Goal: Information Seeking & Learning: Check status

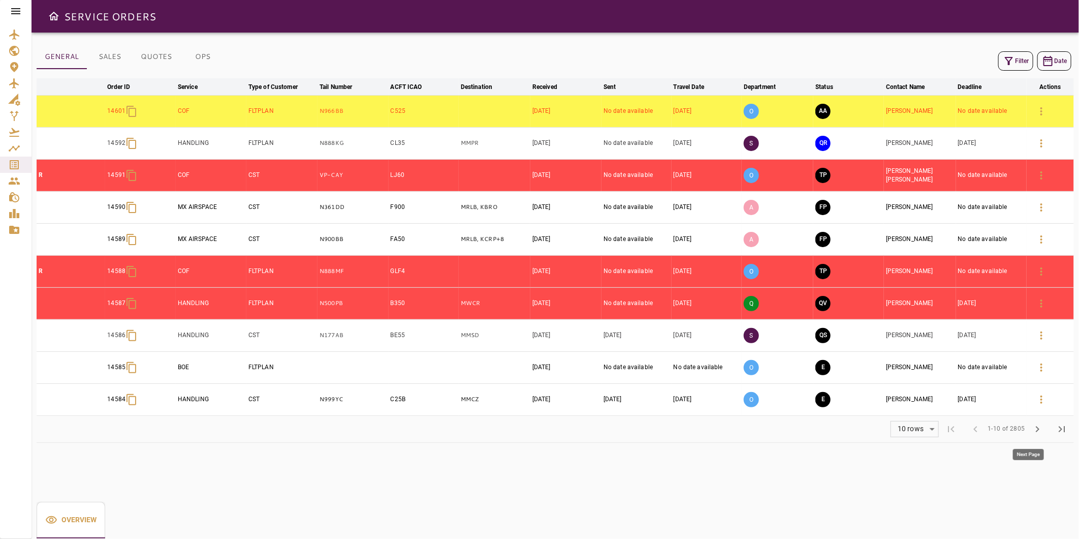
click at [1035, 429] on span "chevron_right" at bounding box center [1037, 429] width 12 height 12
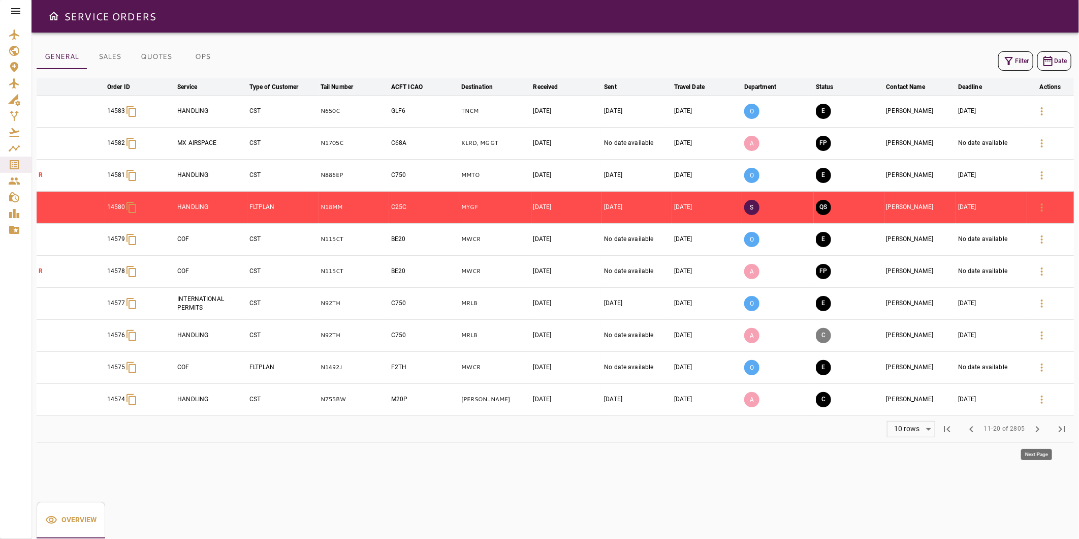
click at [1037, 429] on span "chevron_right" at bounding box center [1037, 429] width 12 height 12
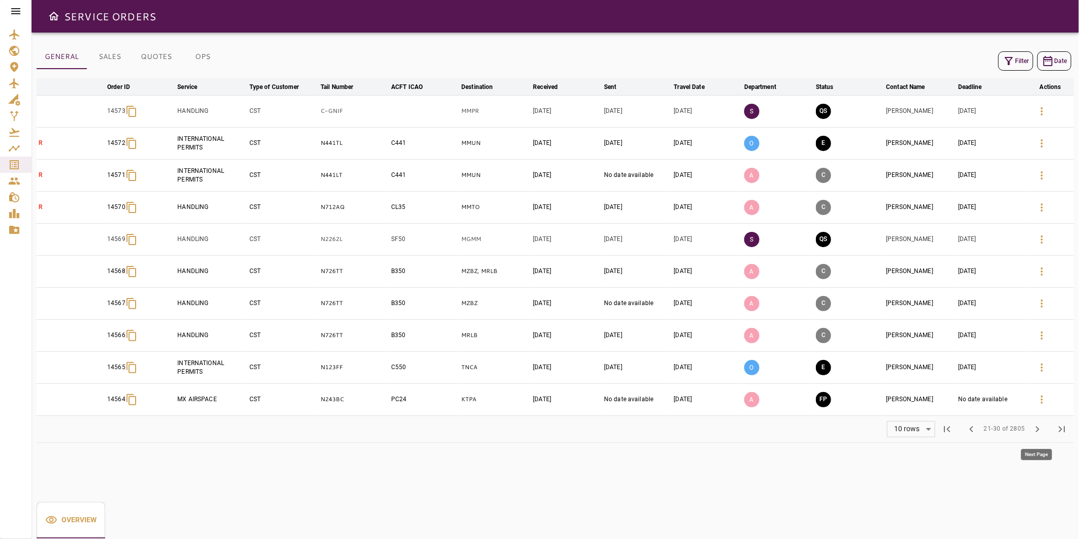
click at [1037, 428] on span "chevron_right" at bounding box center [1037, 429] width 12 height 12
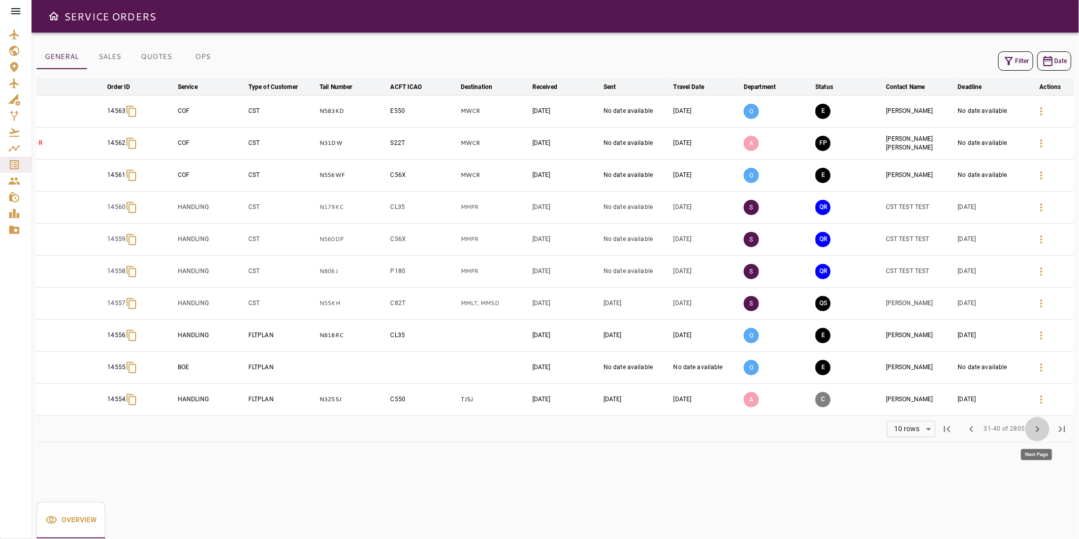
click at [1037, 428] on span "chevron_right" at bounding box center [1037, 429] width 12 height 12
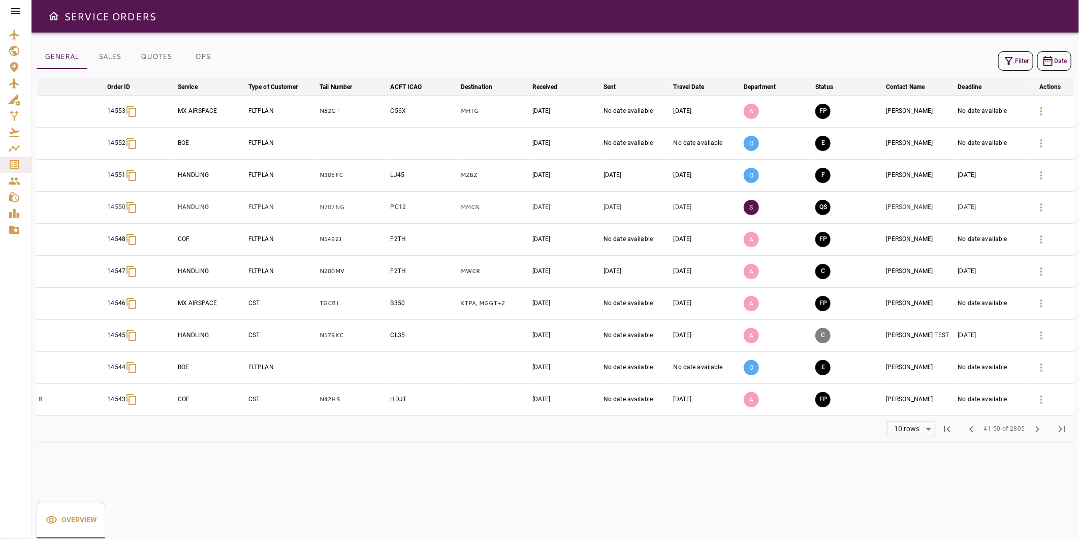
click at [984, 343] on td "[DATE]" at bounding box center [991, 335] width 71 height 32
click at [983, 340] on td "[DATE]" at bounding box center [991, 335] width 71 height 32
click at [1044, 337] on icon "button" at bounding box center [1041, 335] width 12 height 12
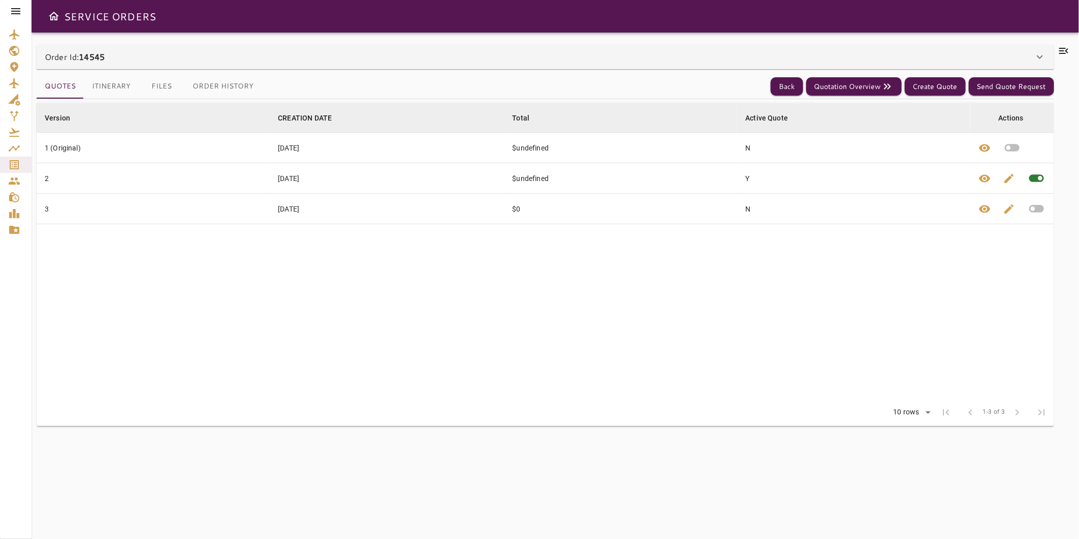
drag, startPoint x: 99, startPoint y: 79, endPoint x: 72, endPoint y: 78, distance: 26.9
click at [100, 79] on button "Itinerary" at bounding box center [111, 86] width 55 height 24
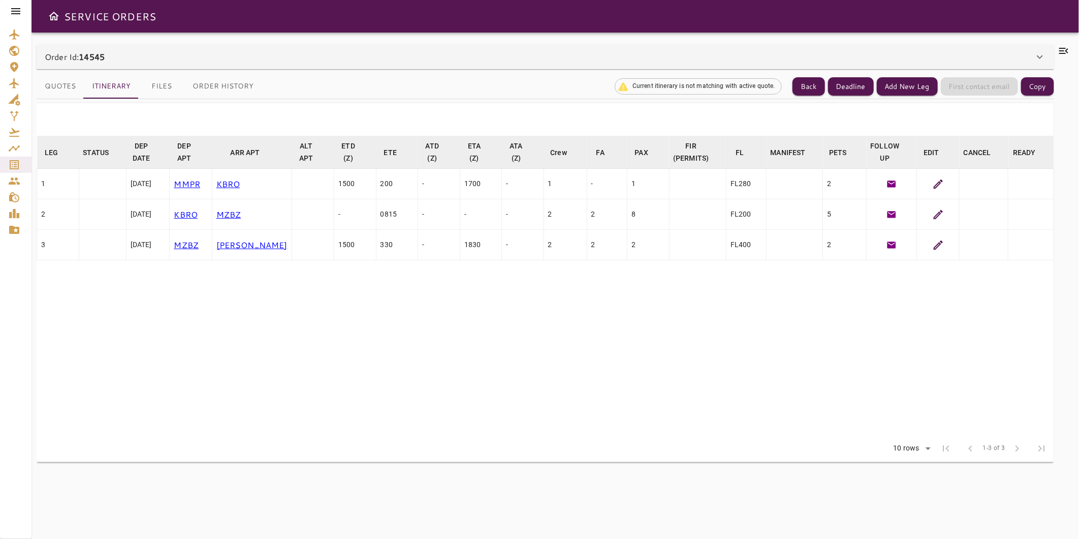
click at [938, 184] on icon at bounding box center [938, 183] width 9 height 9
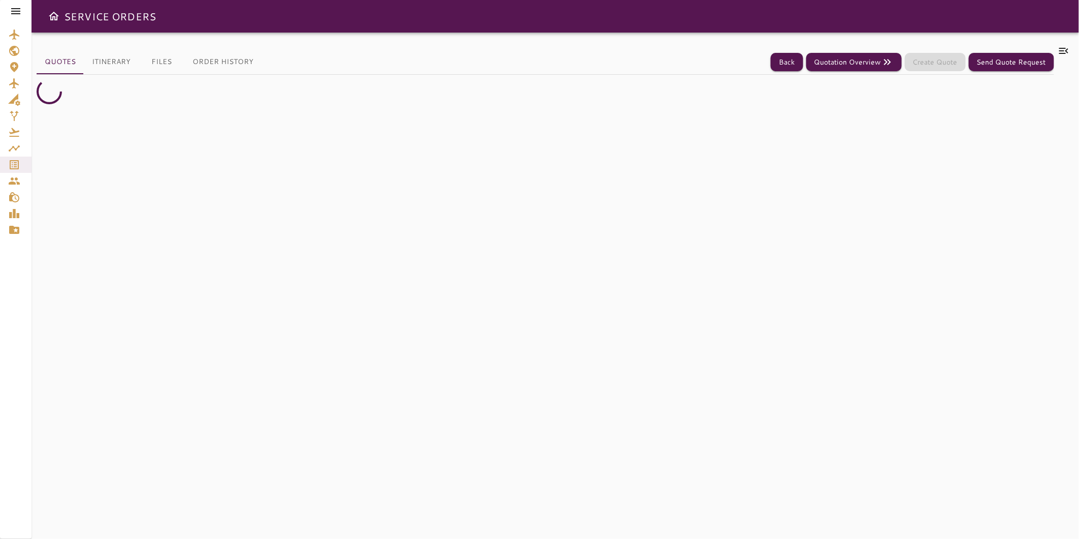
click at [17, 11] on icon at bounding box center [15, 11] width 9 height 6
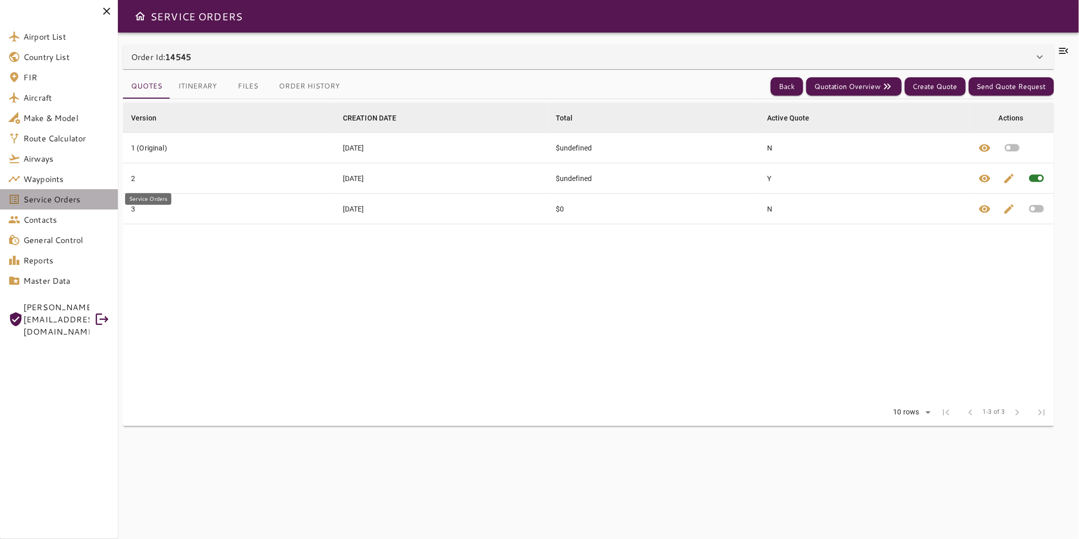
click at [80, 196] on span "Service Orders" at bounding box center [66, 199] width 86 height 12
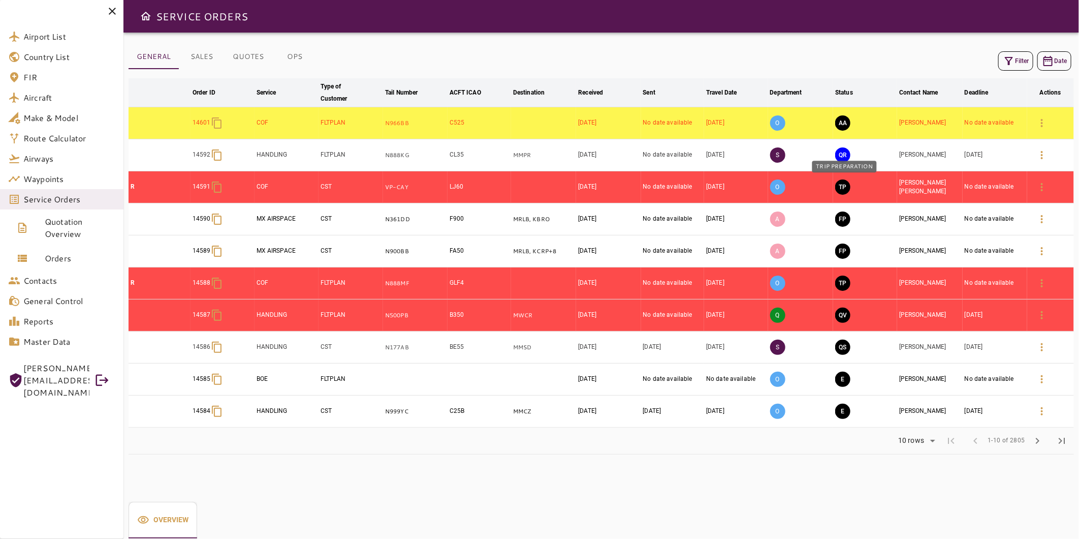
click at [844, 191] on button "TP" at bounding box center [842, 186] width 15 height 15
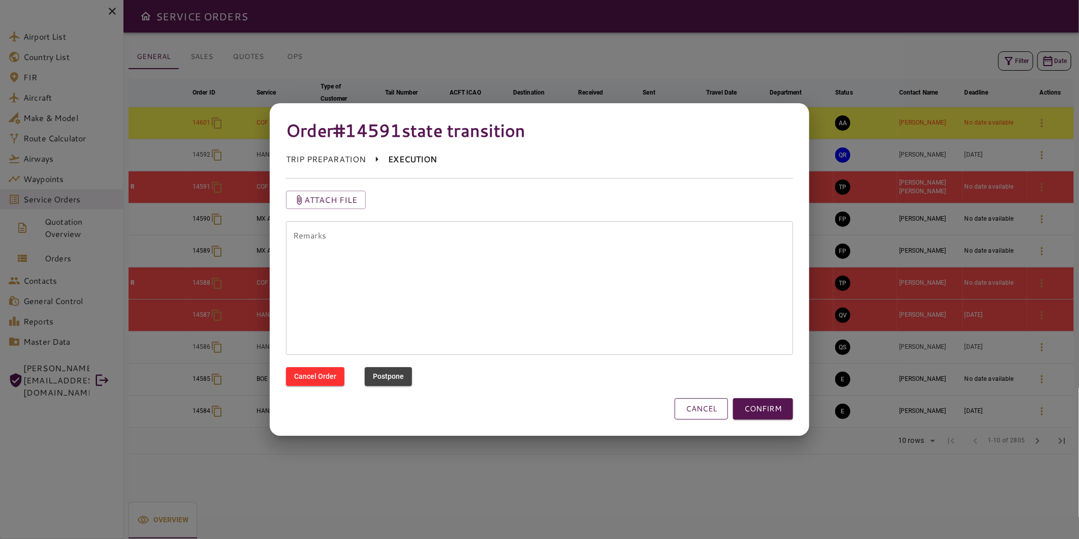
click at [708, 402] on button "CANCEL" at bounding box center [701, 408] width 53 height 21
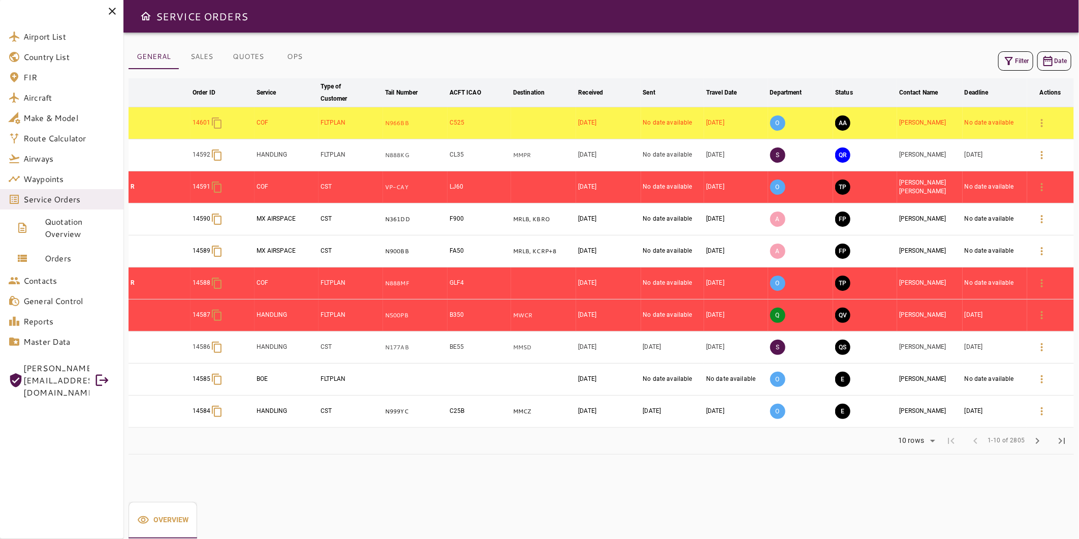
click at [293, 56] on button "OPS" at bounding box center [295, 57] width 46 height 24
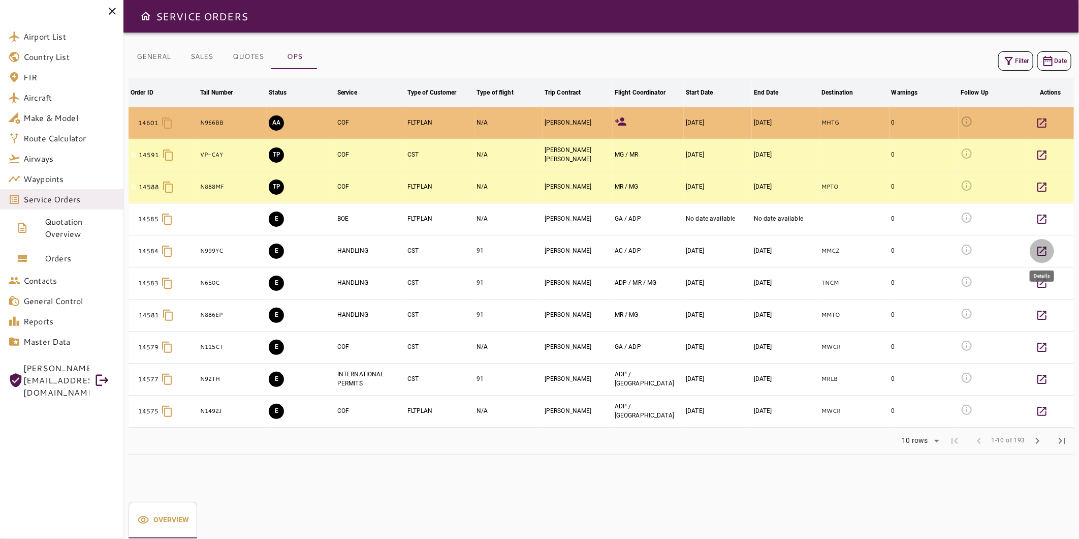
click at [1040, 254] on icon "button" at bounding box center [1042, 251] width 12 height 12
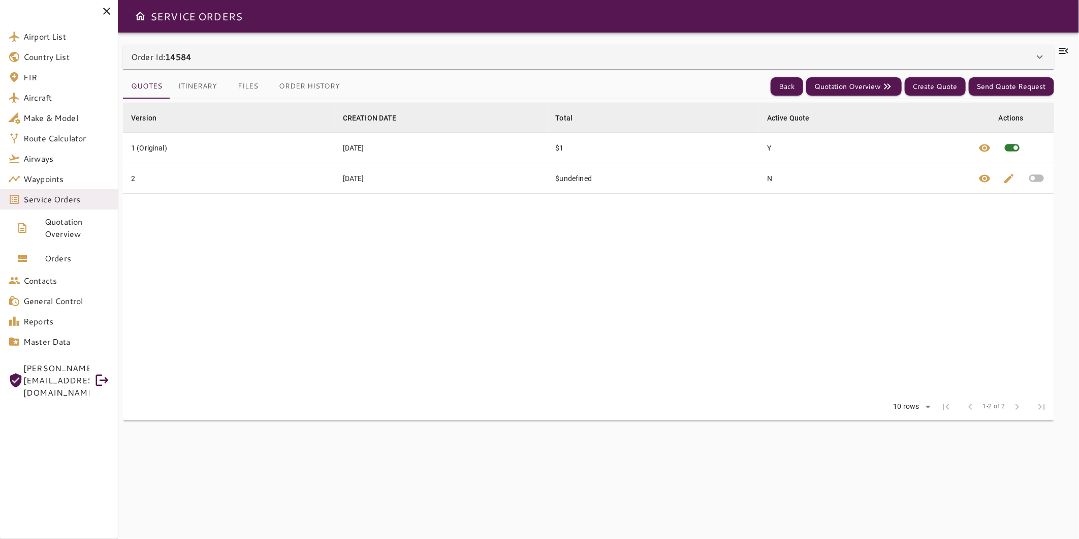
click at [204, 88] on button "Itinerary" at bounding box center [197, 86] width 55 height 24
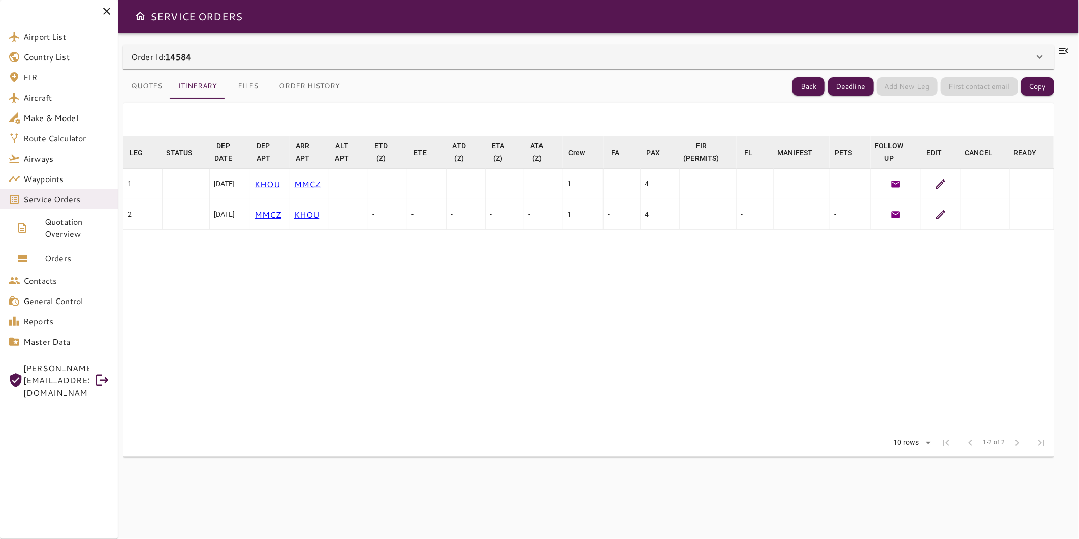
click at [936, 187] on icon at bounding box center [941, 184] width 12 height 12
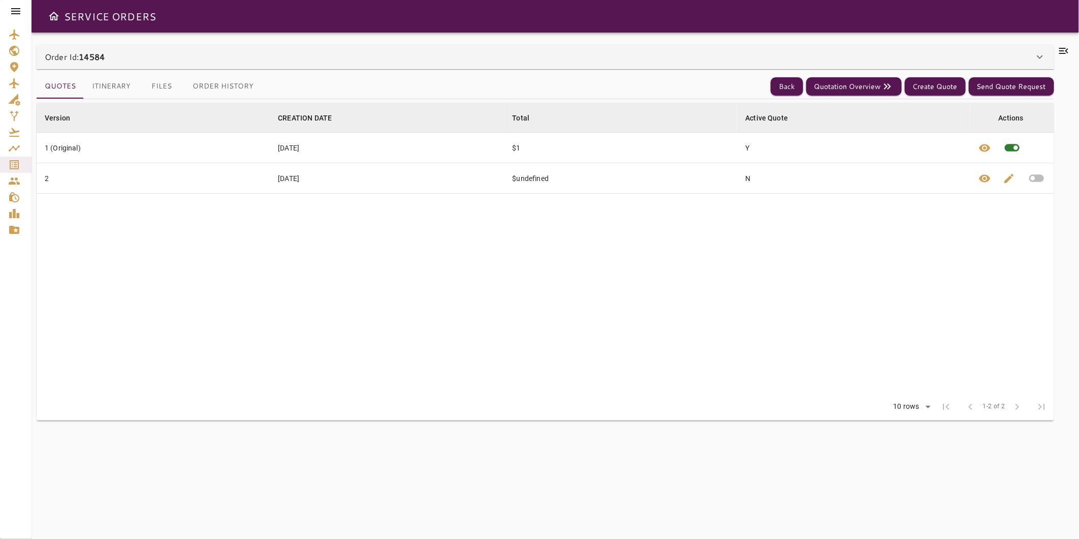
click at [122, 86] on button "Itinerary" at bounding box center [111, 86] width 55 height 24
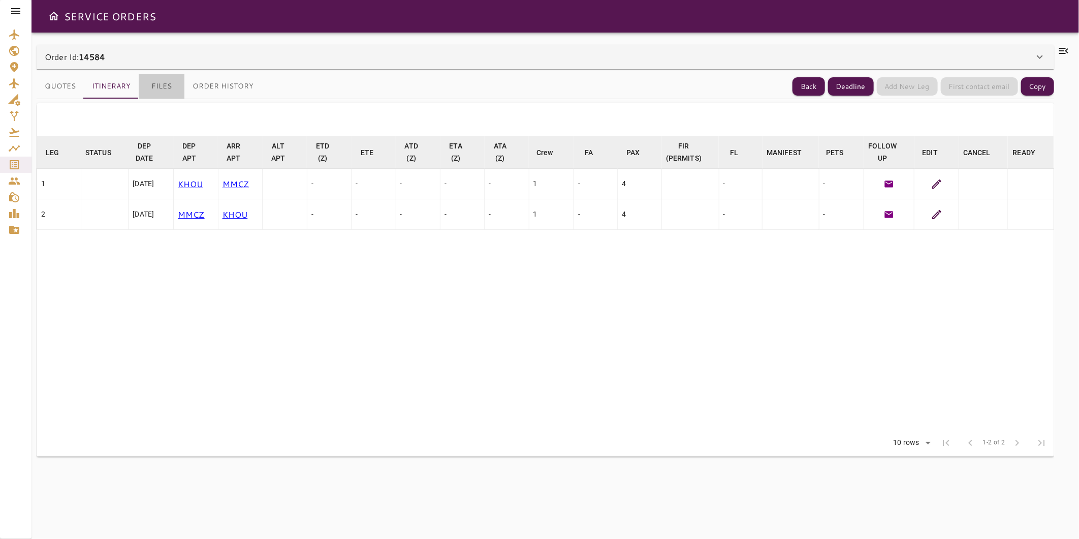
click at [168, 87] on button "Files" at bounding box center [162, 86] width 46 height 24
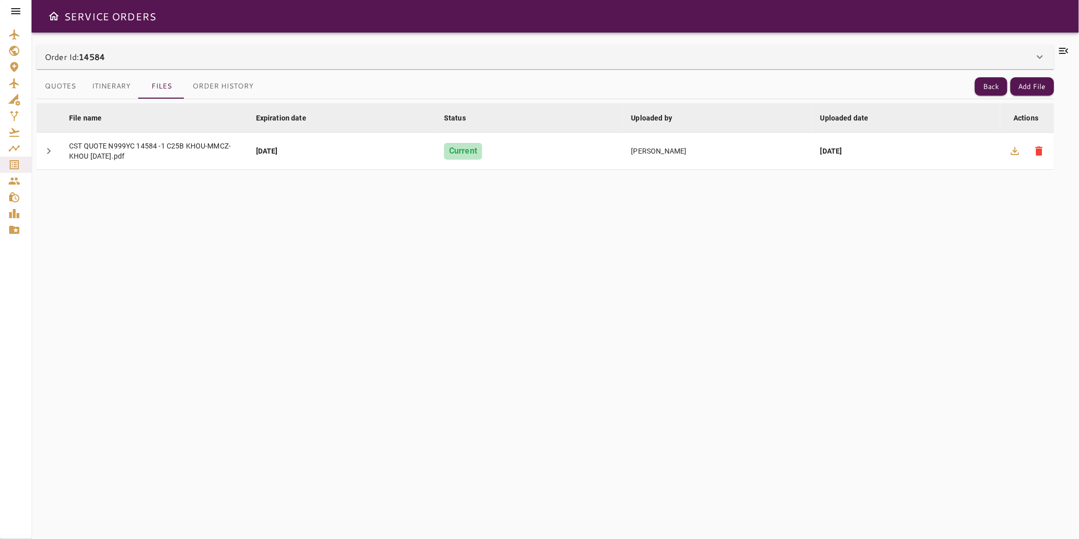
click at [214, 84] on button "Order History" at bounding box center [222, 86] width 77 height 24
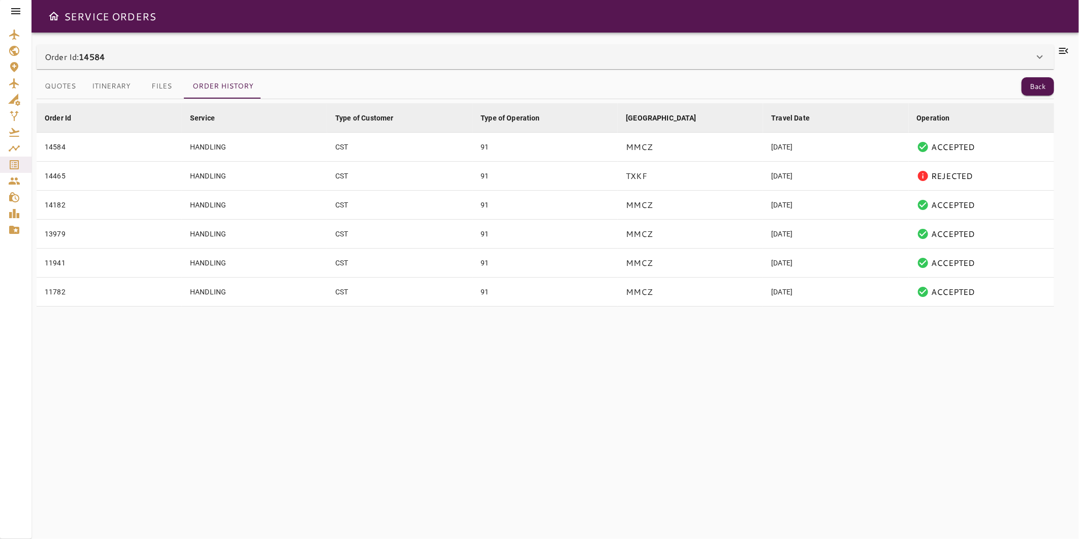
click at [170, 82] on button "Files" at bounding box center [162, 86] width 46 height 24
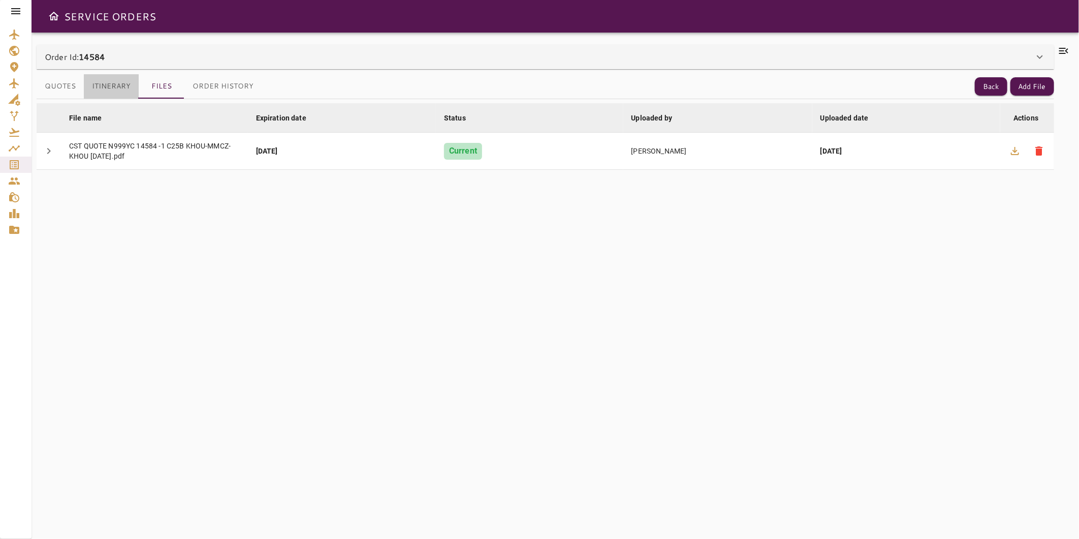
click at [117, 84] on button "Itinerary" at bounding box center [111, 86] width 55 height 24
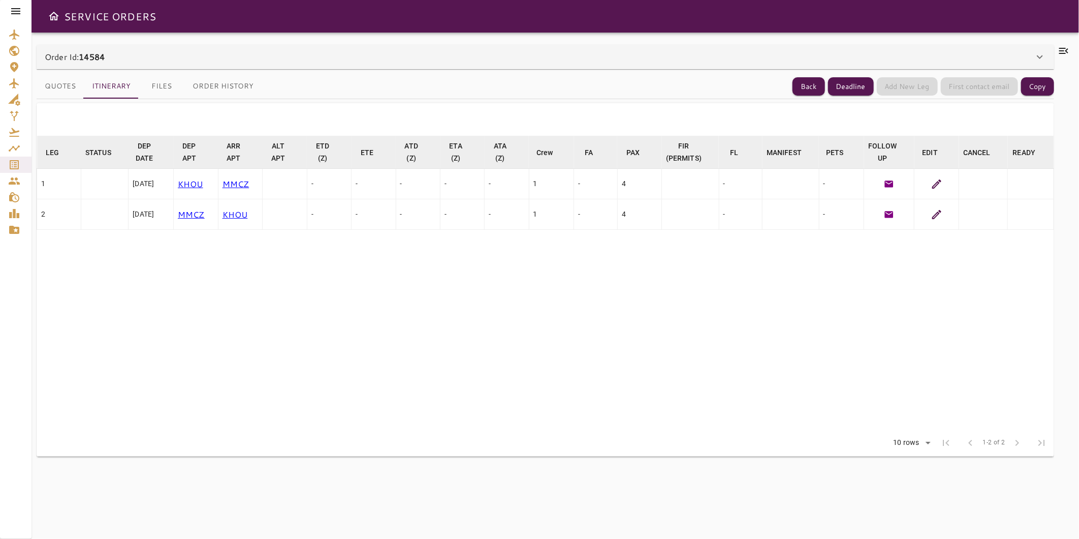
click at [47, 85] on button "Quotes" at bounding box center [60, 86] width 47 height 24
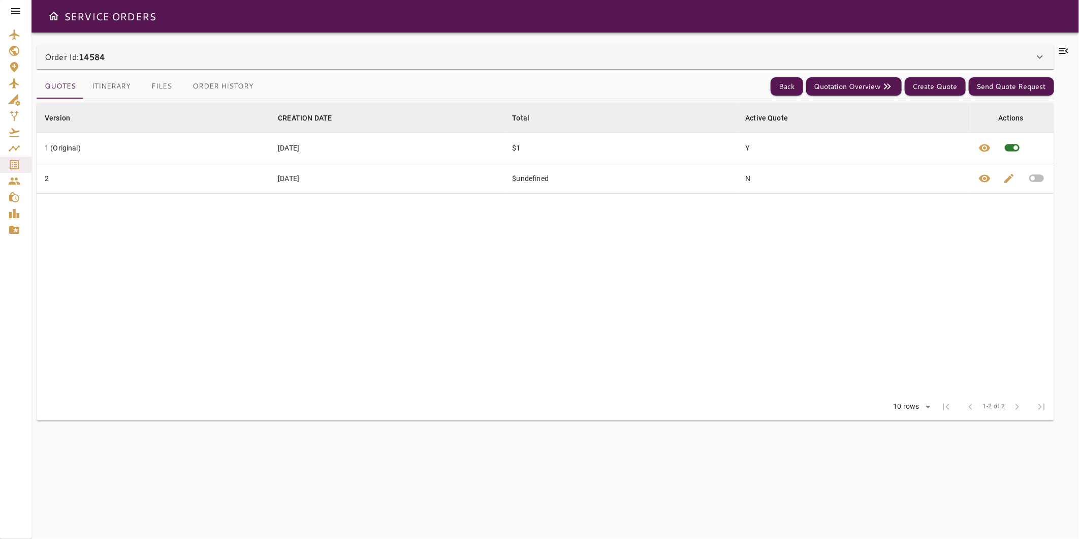
click at [231, 87] on button "Order History" at bounding box center [222, 86] width 77 height 24
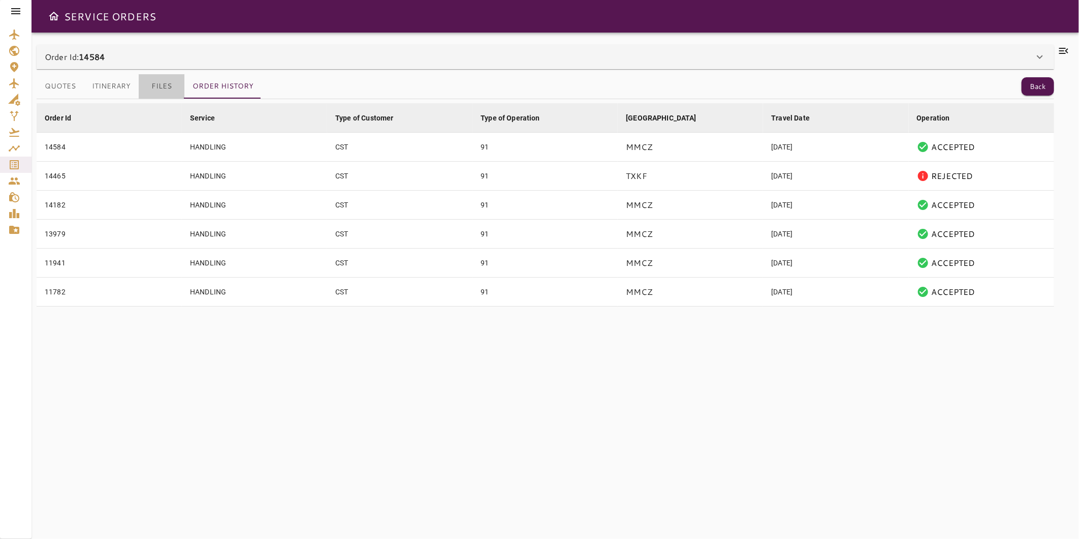
click at [170, 87] on button "Files" at bounding box center [162, 86] width 46 height 24
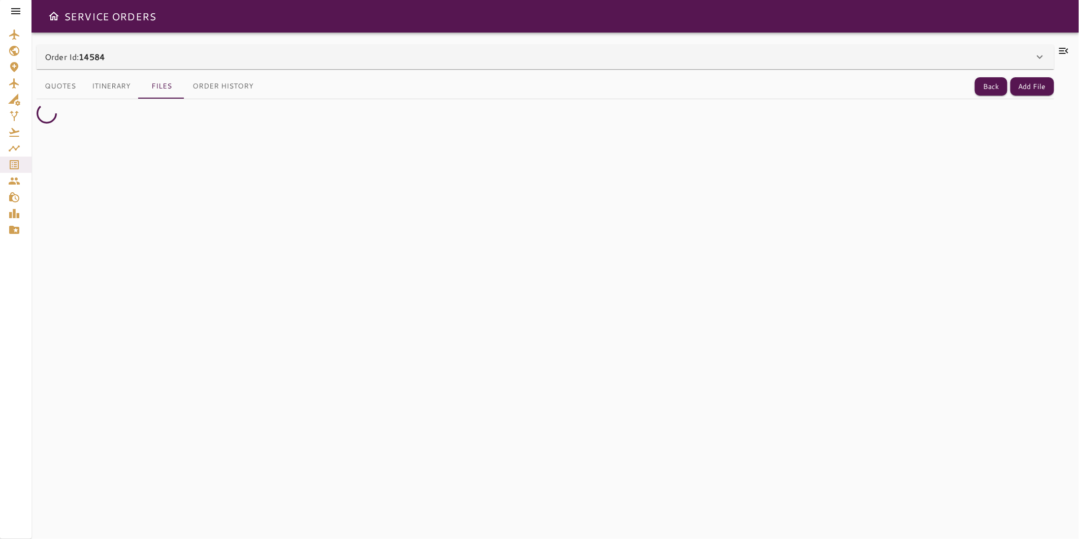
click at [211, 80] on button "Order History" at bounding box center [222, 86] width 77 height 24
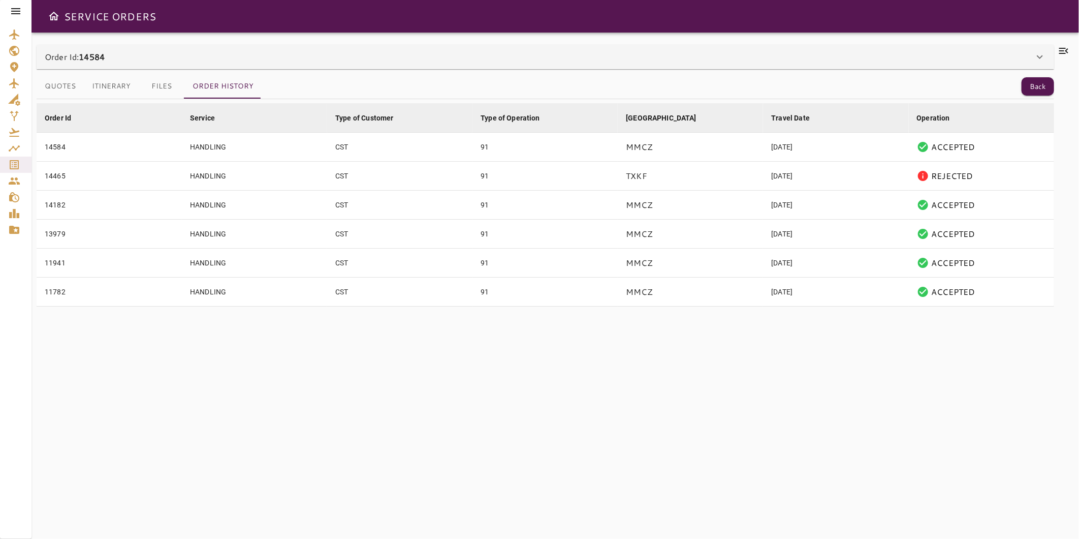
click at [169, 83] on button "Files" at bounding box center [162, 86] width 46 height 24
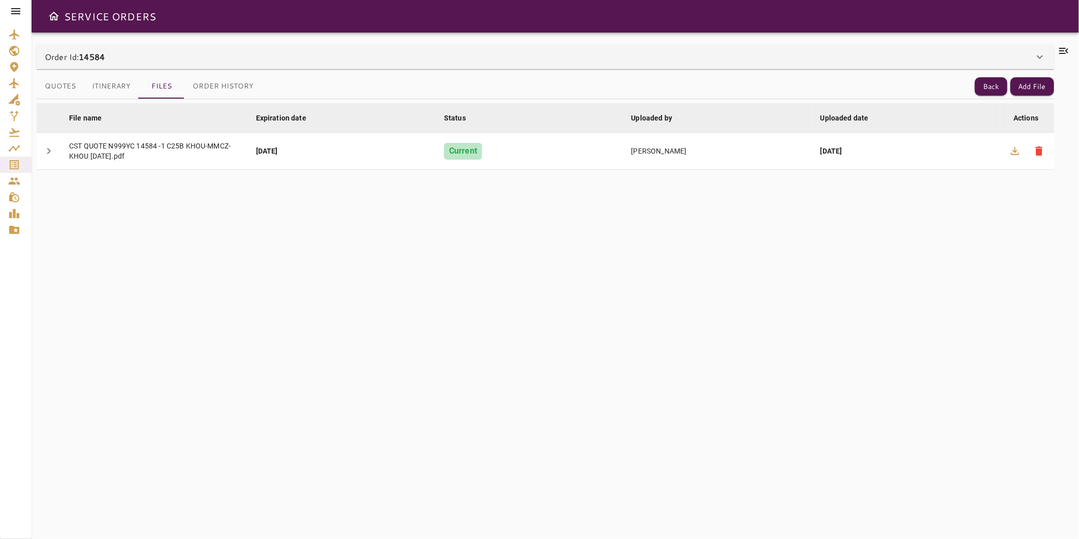
click at [1040, 54] on icon at bounding box center [1040, 57] width 12 height 12
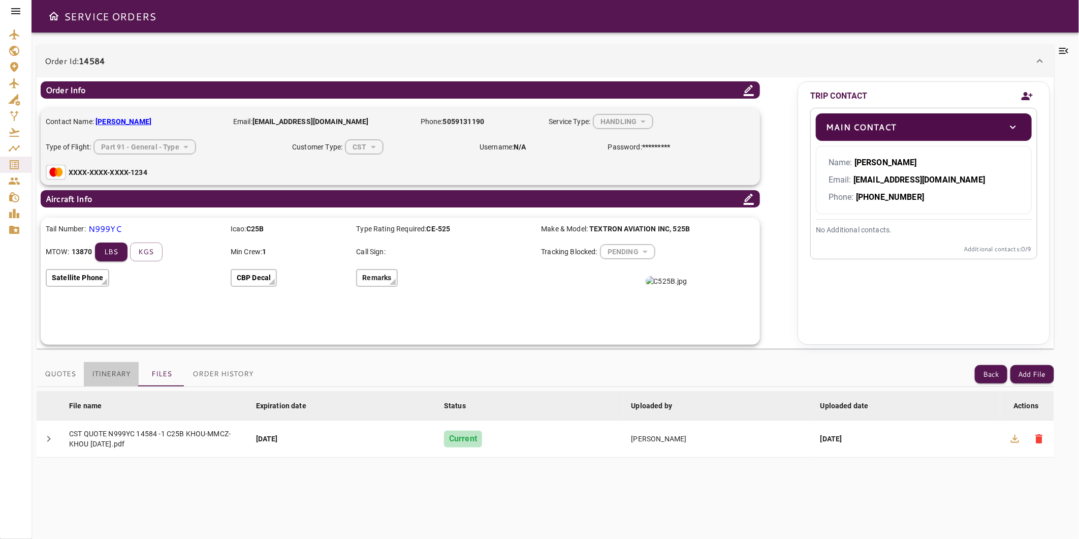
click at [126, 374] on button "Itinerary" at bounding box center [111, 374] width 55 height 24
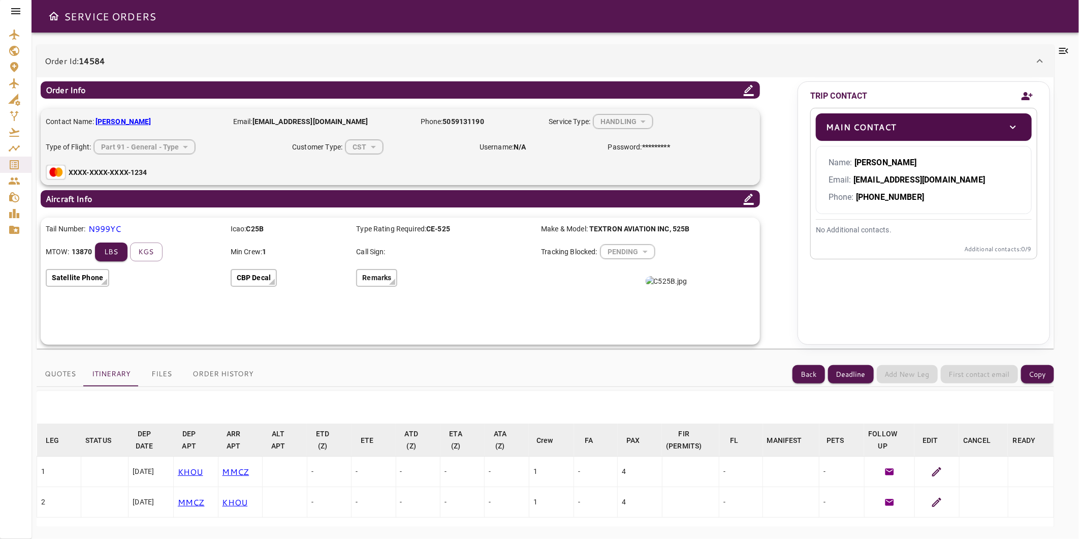
click at [931, 467] on icon at bounding box center [937, 471] width 12 height 12
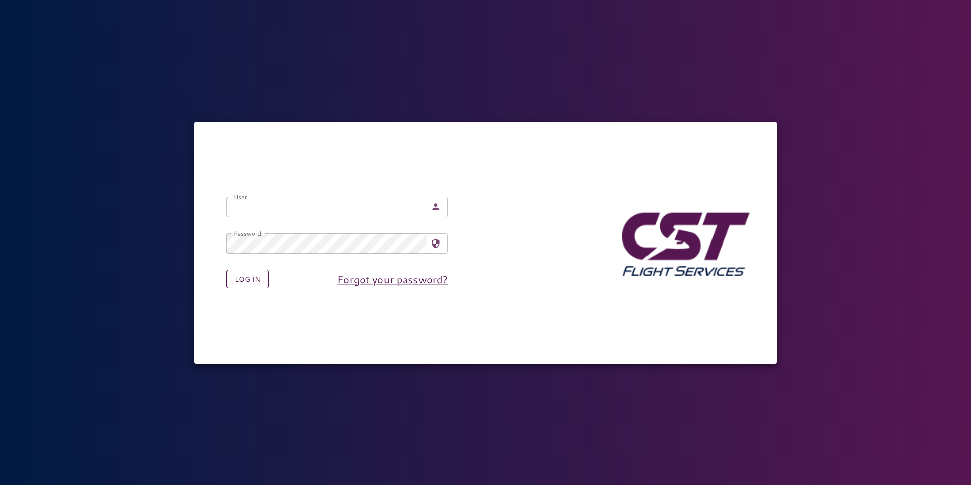
type input "**********"
click at [242, 281] on button "Log in" at bounding box center [248, 279] width 42 height 19
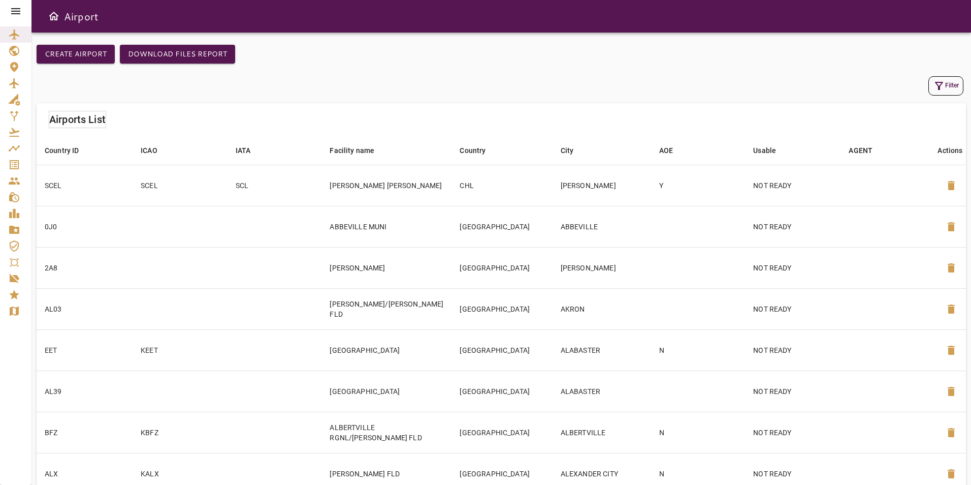
click at [20, 19] on div at bounding box center [16, 11] width 32 height 22
click at [17, 11] on icon at bounding box center [15, 11] width 9 height 6
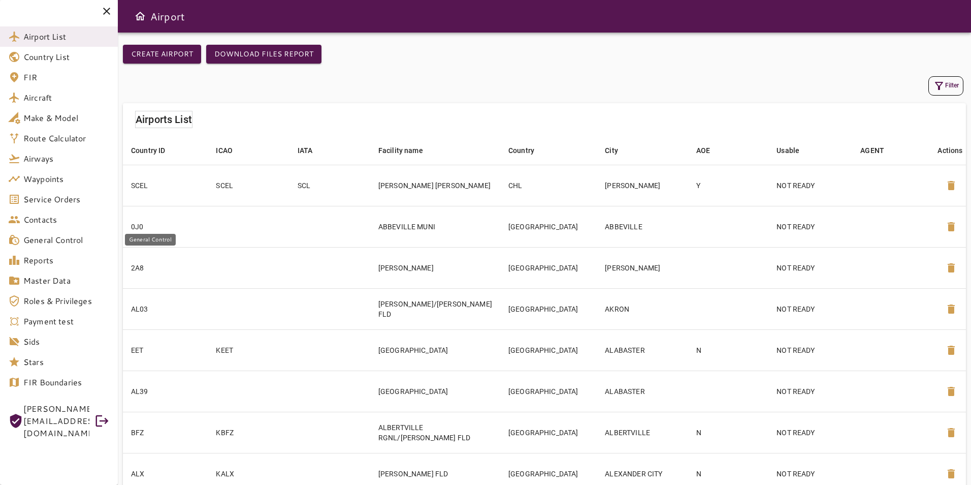
click at [56, 243] on span "General Control" at bounding box center [66, 240] width 86 height 12
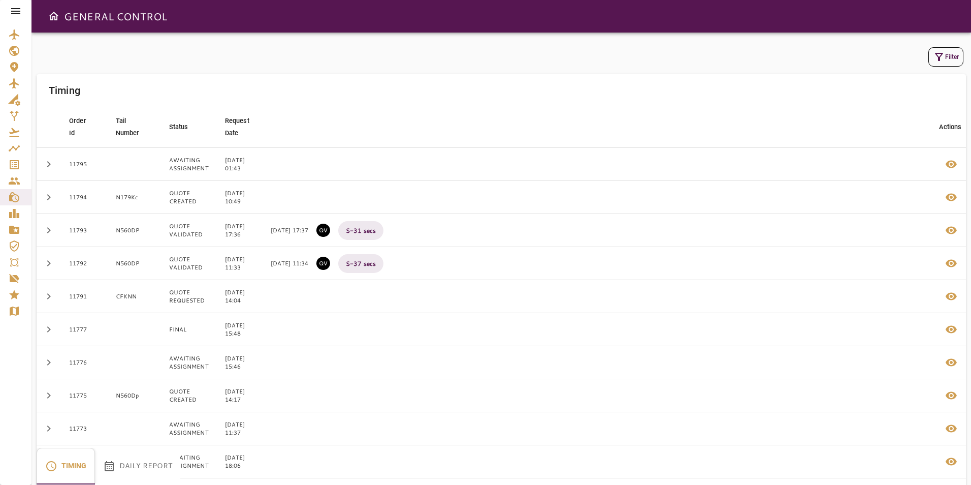
click at [18, 5] on icon at bounding box center [16, 11] width 12 height 12
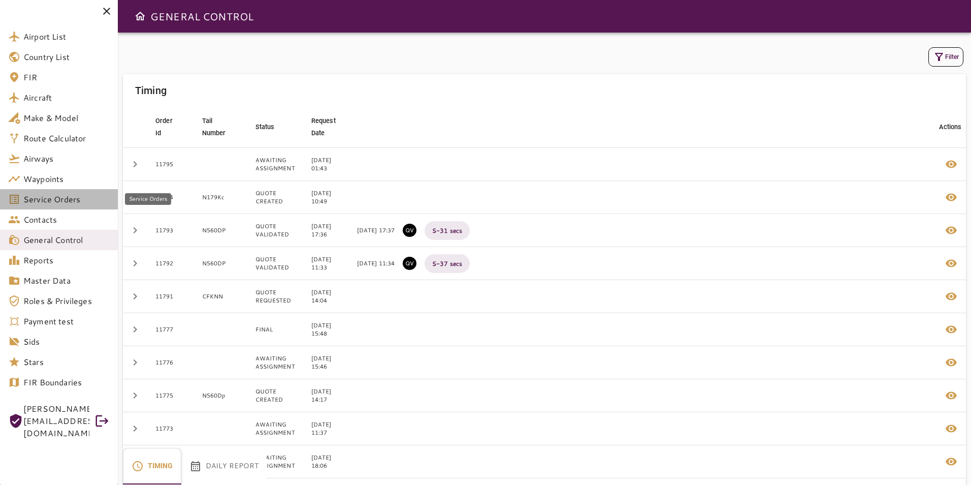
click at [69, 193] on link "Service Orders" at bounding box center [59, 199] width 118 height 20
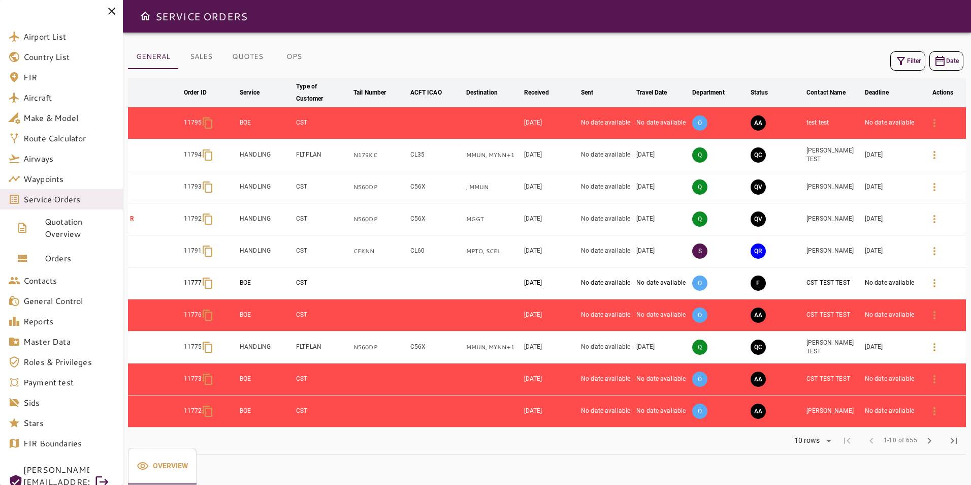
click at [297, 51] on button "OPS" at bounding box center [294, 57] width 46 height 24
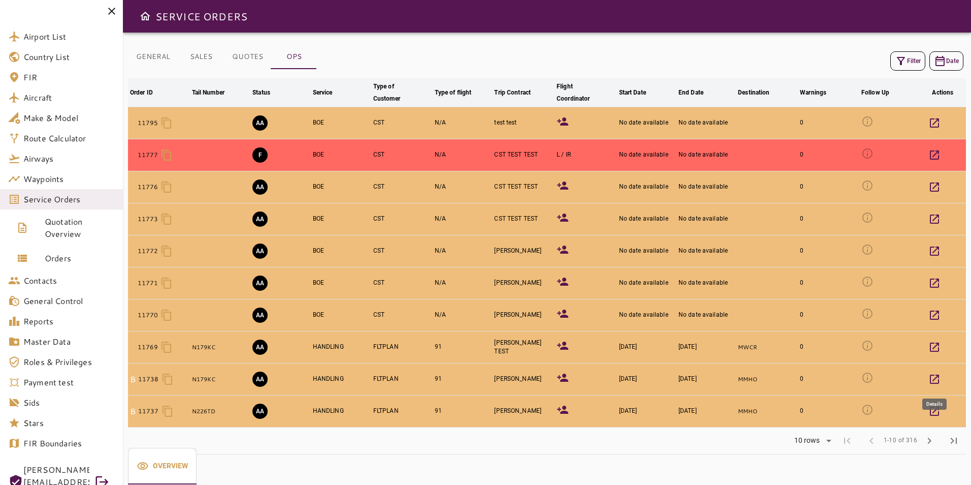
click at [935, 383] on icon "button" at bounding box center [934, 378] width 9 height 9
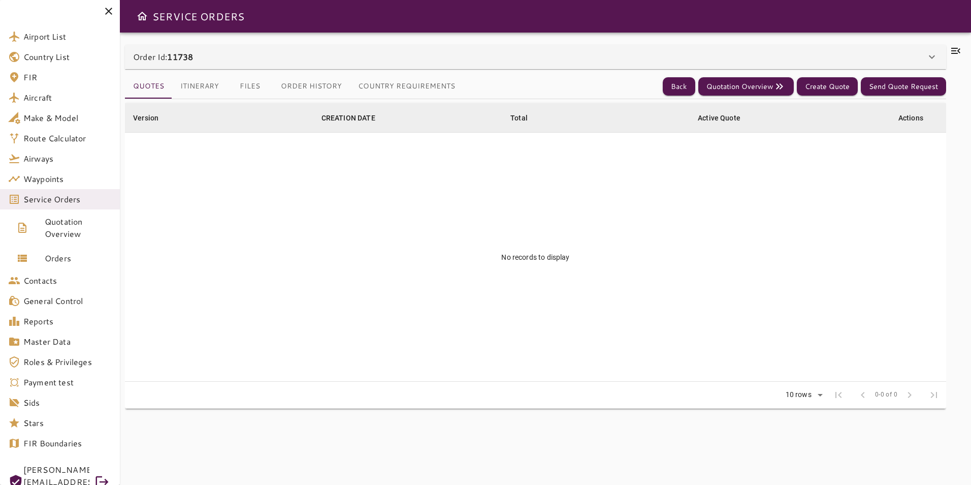
click at [439, 83] on button "Country Requirements" at bounding box center [406, 86] width 113 height 24
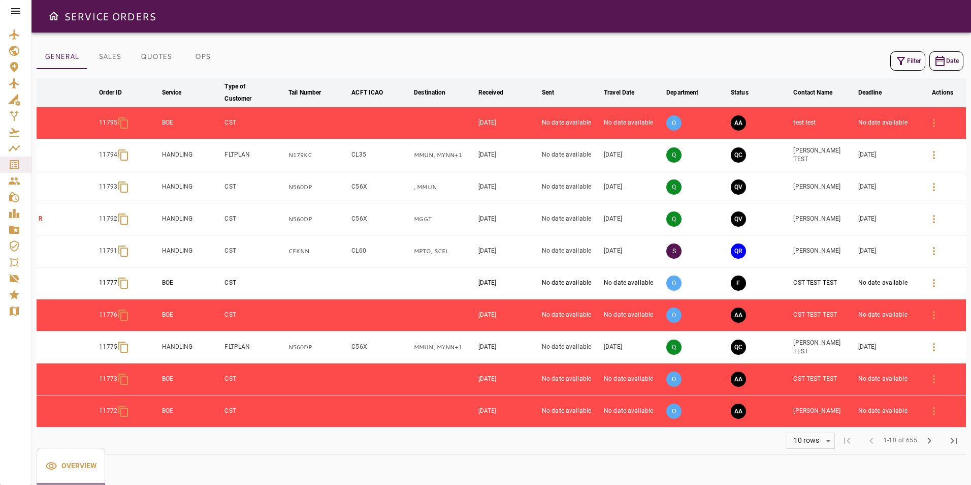
click at [833, 150] on td "[PERSON_NAME] TEST" at bounding box center [824, 155] width 65 height 32
click at [933, 151] on icon "button" at bounding box center [934, 155] width 12 height 12
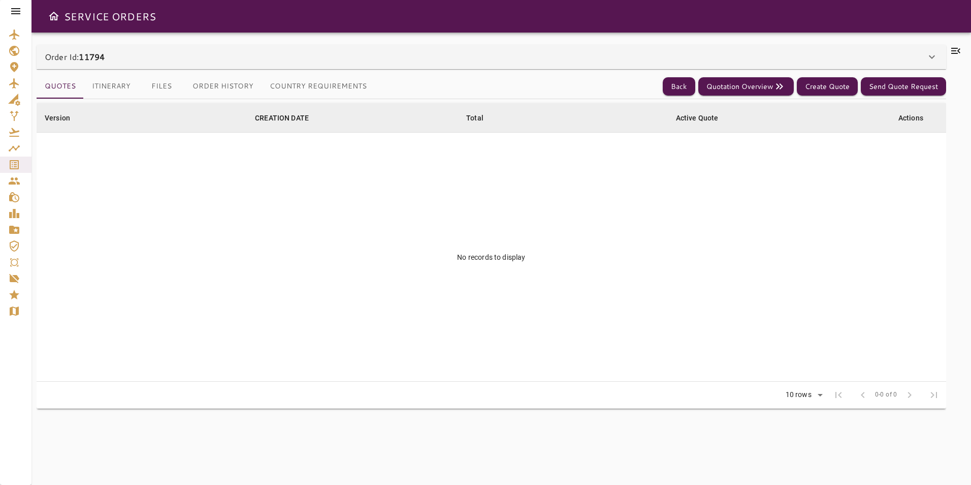
click at [299, 89] on button "Country Requirements" at bounding box center [318, 86] width 113 height 24
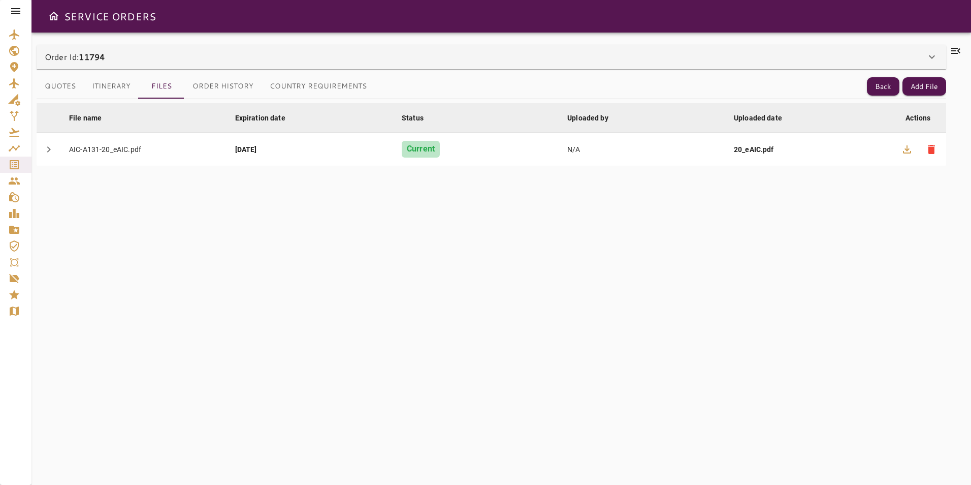
click at [299, 84] on button "Country Requirements" at bounding box center [318, 86] width 113 height 24
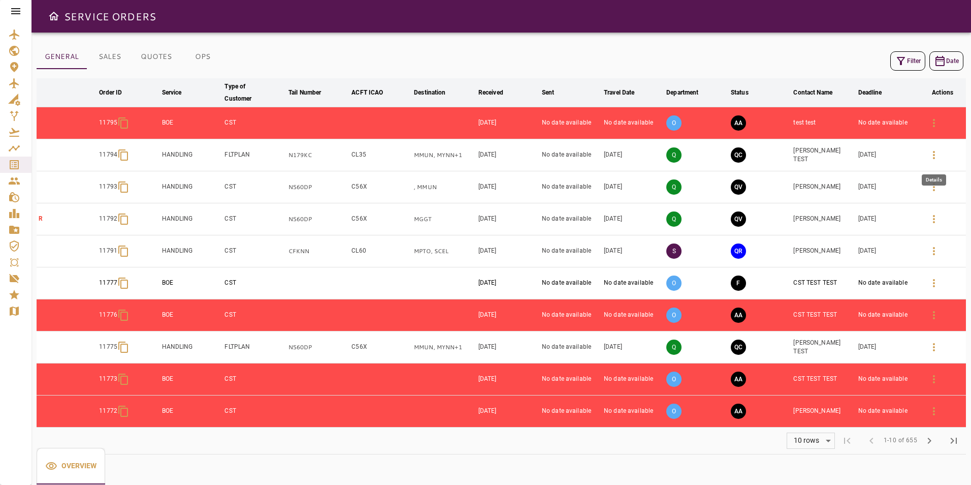
click at [936, 155] on icon "button" at bounding box center [934, 155] width 12 height 12
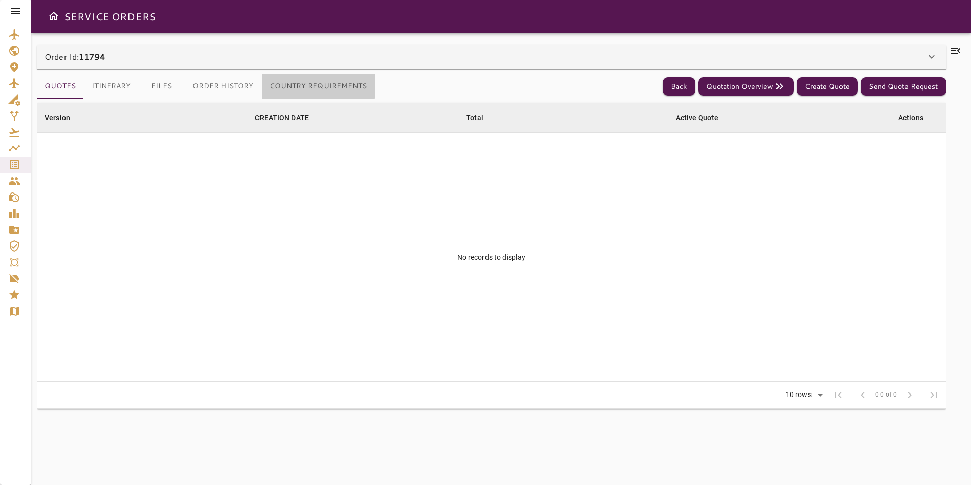
click at [306, 86] on button "Country Requirements" at bounding box center [318, 86] width 113 height 24
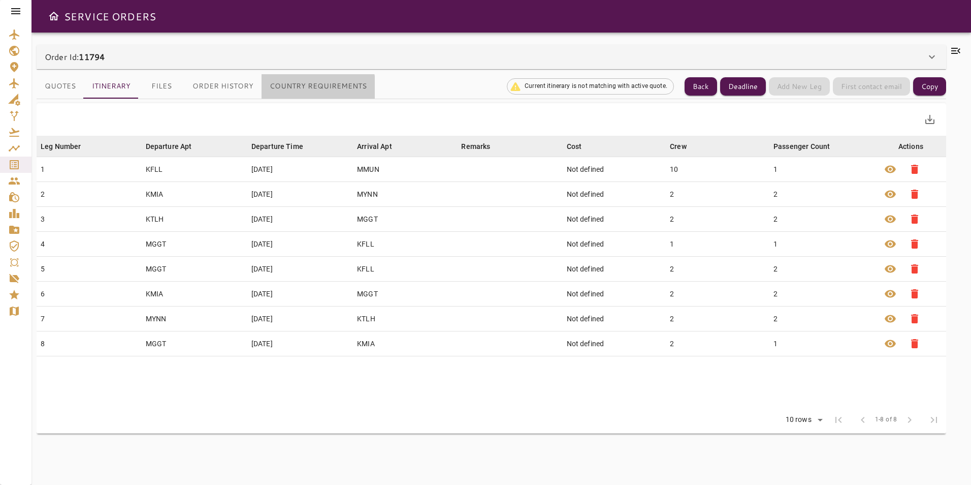
click at [305, 88] on button "Country Requirements" at bounding box center [318, 86] width 113 height 24
click at [938, 57] on icon at bounding box center [932, 57] width 12 height 12
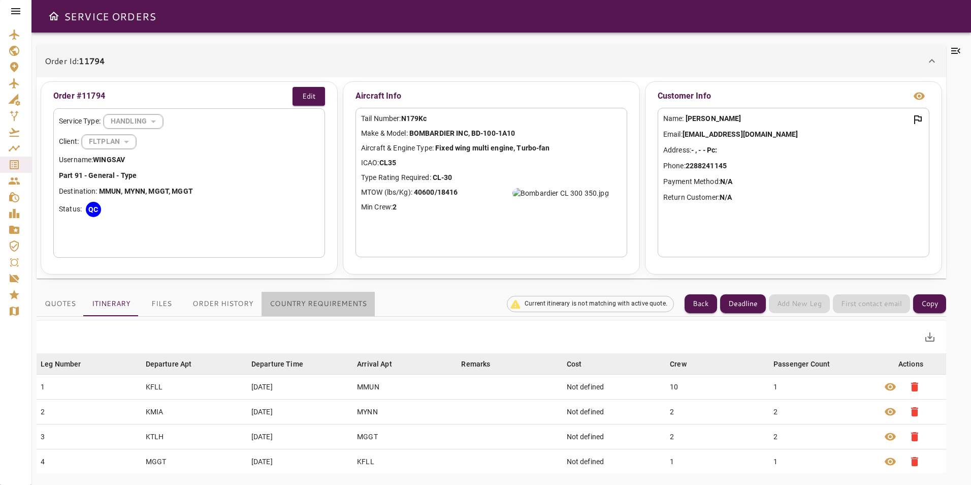
drag, startPoint x: 327, startPoint y: 296, endPoint x: 318, endPoint y: 289, distance: 11.3
click at [327, 296] on button "Country Requirements" at bounding box center [318, 304] width 113 height 24
